Goal: Information Seeking & Learning: Find specific fact

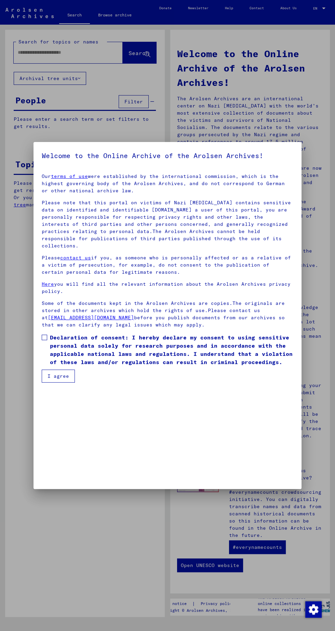
click at [63, 55] on div at bounding box center [167, 315] width 335 height 631
click at [62, 382] on button "I agree" at bounding box center [58, 375] width 33 height 13
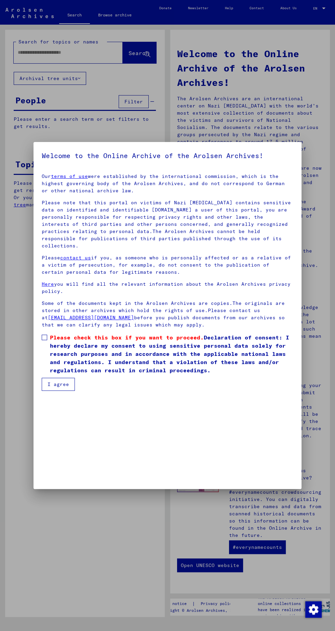
click at [44, 340] on span at bounding box center [44, 336] width 5 height 5
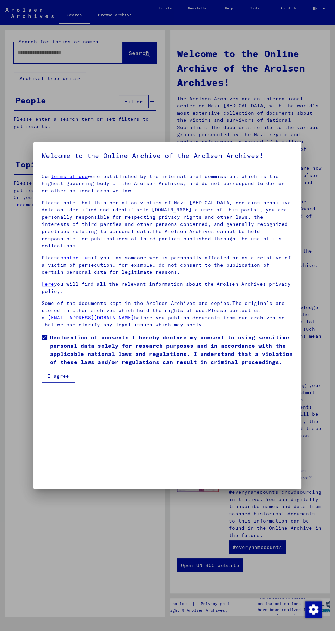
click at [64, 382] on button "I agree" at bounding box center [58, 375] width 33 height 13
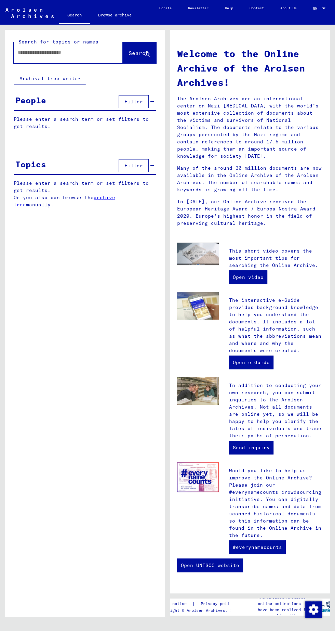
click at [67, 53] on input "text" at bounding box center [60, 52] width 84 height 7
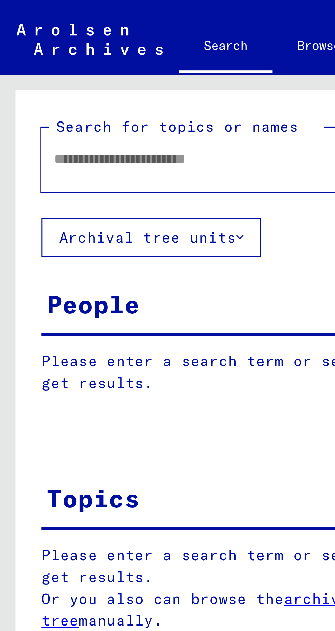
type input "*"
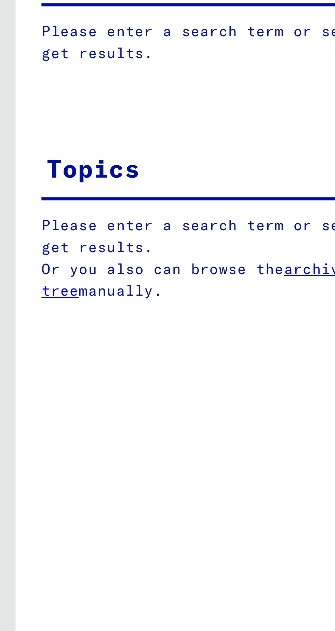
scroll to position [0, 0]
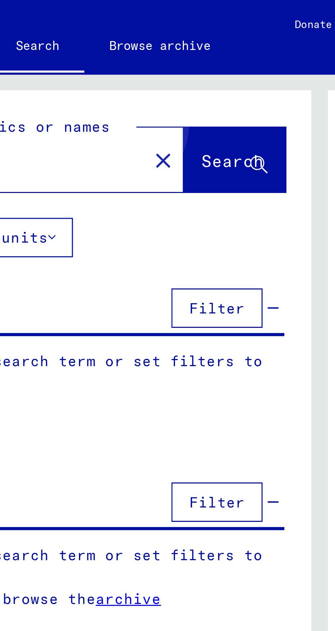
type input "******"
click at [131, 49] on button "Search" at bounding box center [140, 52] width 34 height 21
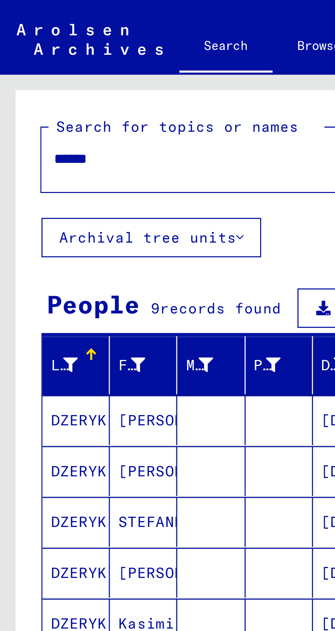
scroll to position [44, 0]
click at [86, 221] on span "Show all search results" at bounding box center [54, 224] width 71 height 6
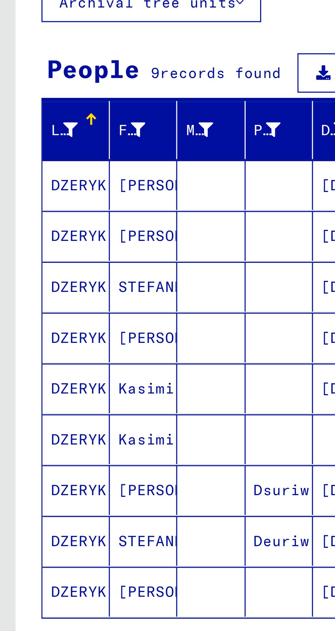
scroll to position [0, 0]
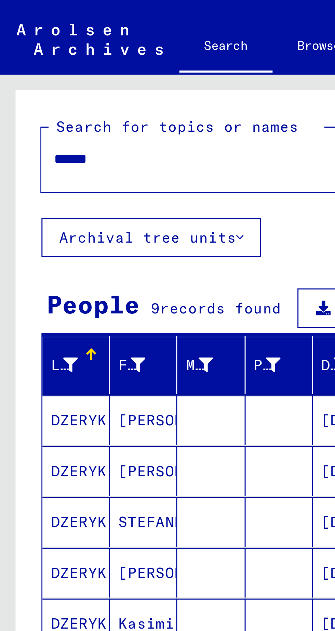
click at [37, 53] on input "******" at bounding box center [60, 52] width 84 height 7
click at [112, 53] on mat-icon "close" at bounding box center [116, 53] width 8 height 8
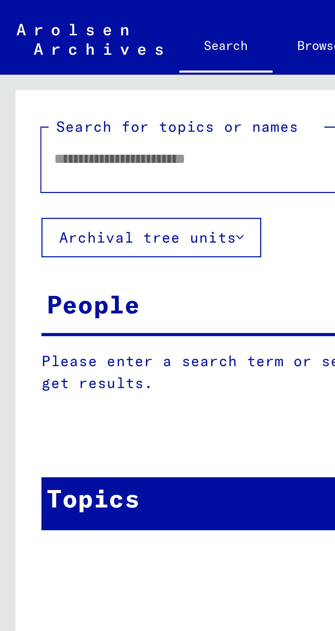
click at [40, 49] on input "text" at bounding box center [60, 52] width 84 height 7
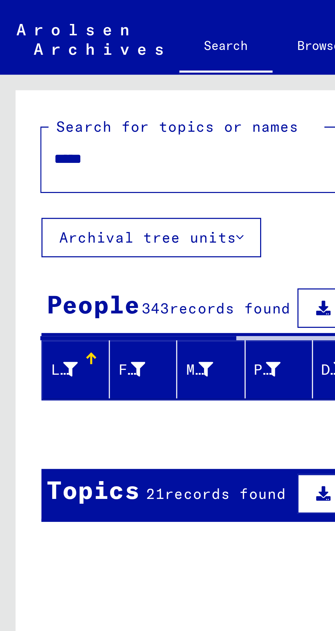
click at [42, 50] on input "*****" at bounding box center [60, 52] width 84 height 7
type input "*"
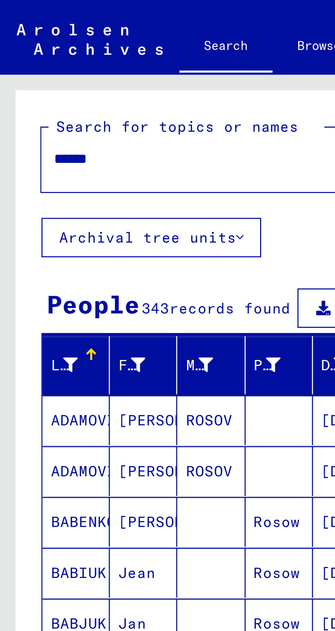
type input "******"
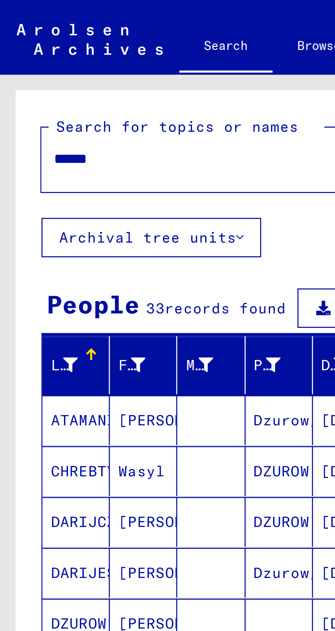
scroll to position [44, 0]
click at [79, 221] on span "Show all search results" at bounding box center [54, 224] width 71 height 6
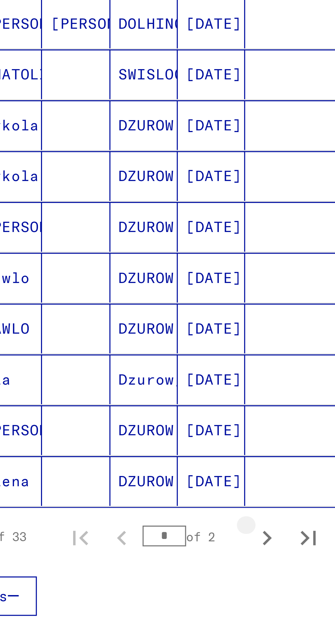
click at [132, 545] on icon "Next page" at bounding box center [133, 550] width 10 height 10
type input "*"
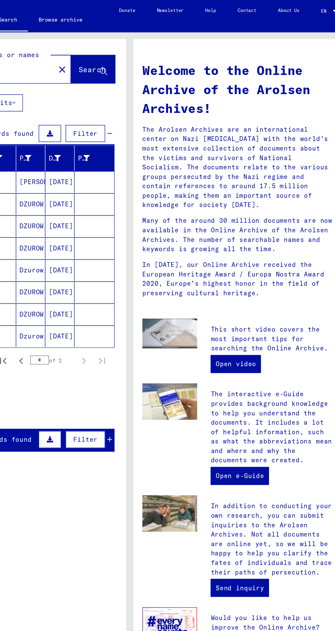
scroll to position [0, 0]
